Goal: Find contact information: Find contact information

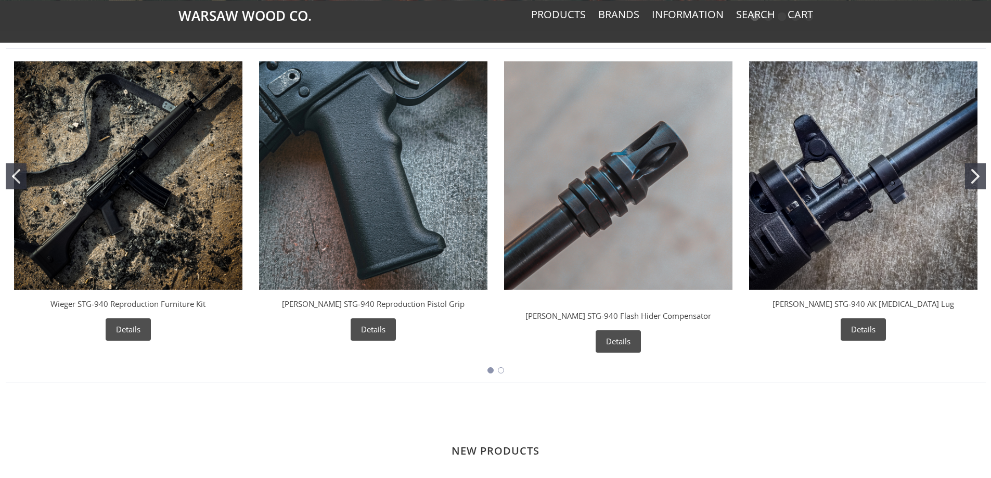
scroll to position [416, 0]
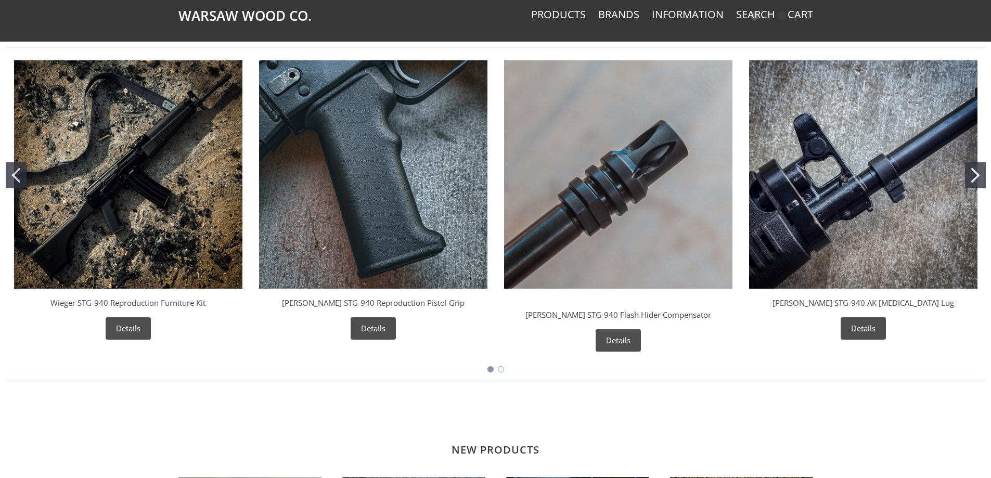
click at [142, 240] on img "Wieger STG-940 Reproduction Furniture Kit" at bounding box center [128, 174] width 228 height 228
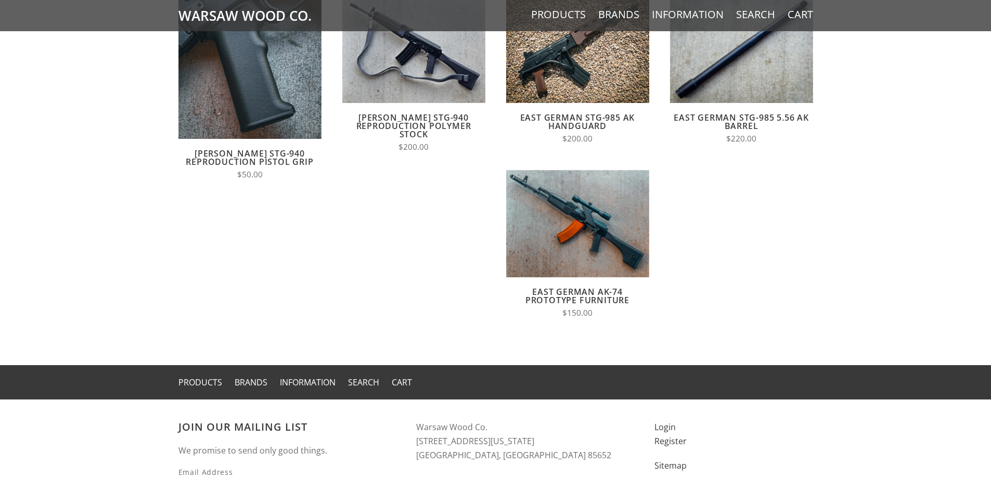
scroll to position [2094, 0]
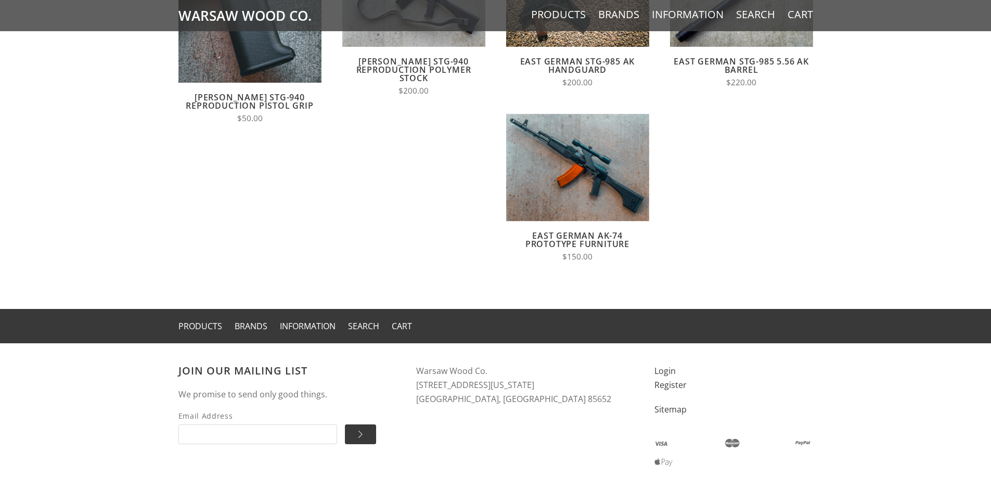
click at [421, 364] on address "Warsaw Wood Co. [STREET_ADDRESS][US_STATE]" at bounding box center [524, 385] width 217 height 42
copy address "5800 W [US_STATE]"
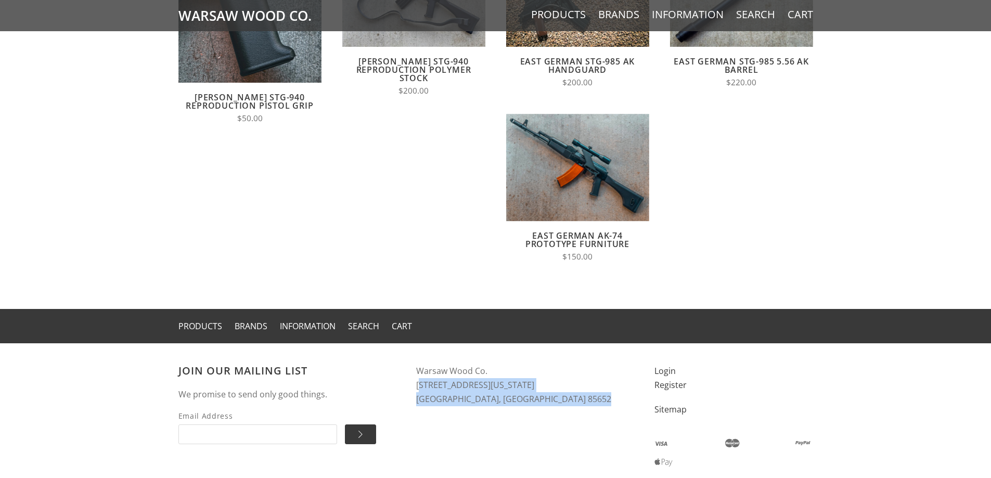
copy div "[STREET_ADDRESS][US_STATE]"
drag, startPoint x: 421, startPoint y: 333, endPoint x: 492, endPoint y: 344, distance: 71.6
click at [492, 364] on address "Warsaw Wood Co. [STREET_ADDRESS][US_STATE]" at bounding box center [524, 385] width 217 height 42
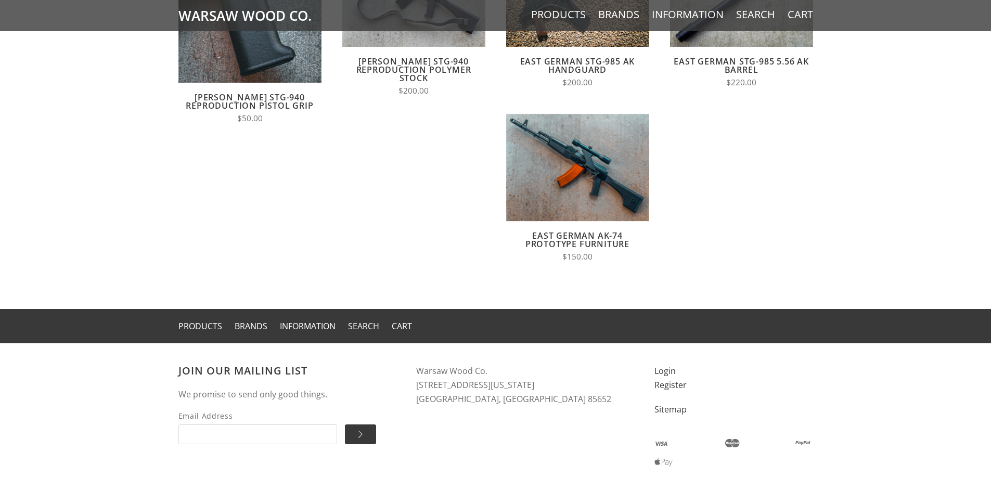
drag, startPoint x: 892, startPoint y: 137, endPoint x: 895, endPoint y: 132, distance: 6.3
click at [892, 137] on div "Related products Quick View Add to Cart [PERSON_NAME] STG-940 Reproduction Pist…" at bounding box center [495, 103] width 991 height 412
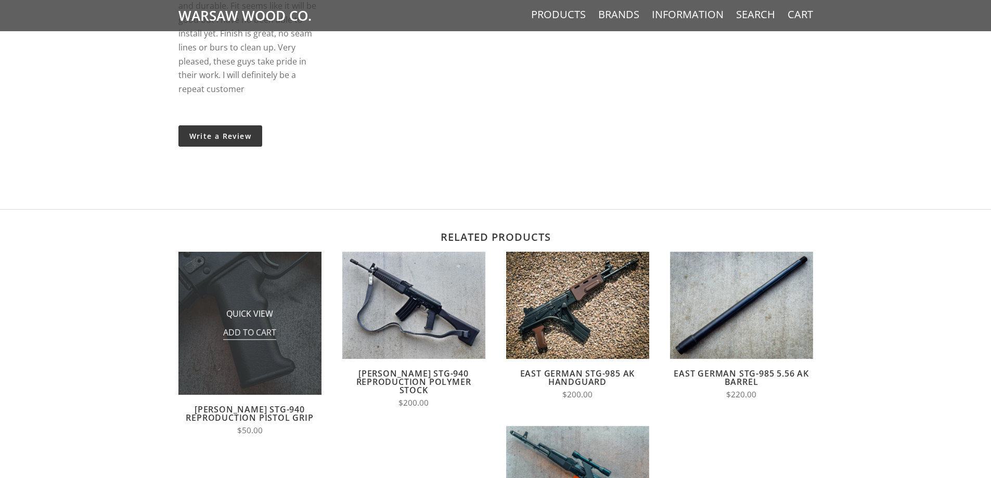
scroll to position [1365, 0]
